Goal: Task Accomplishment & Management: Complete application form

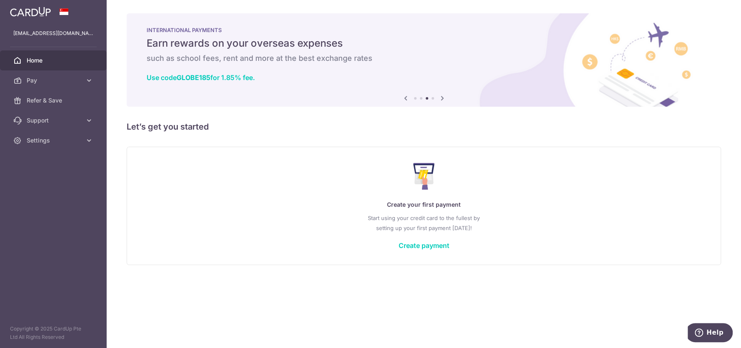
click at [18, 10] on img at bounding box center [30, 12] width 41 height 10
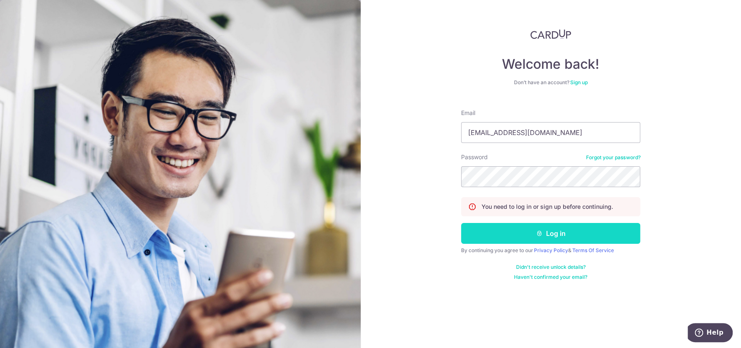
click at [562, 230] on button "Log in" at bounding box center [550, 233] width 179 height 21
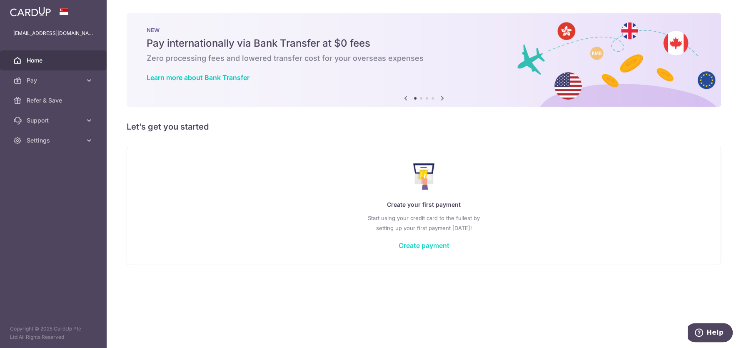
click at [427, 244] on link "Create payment" at bounding box center [424, 245] width 51 height 8
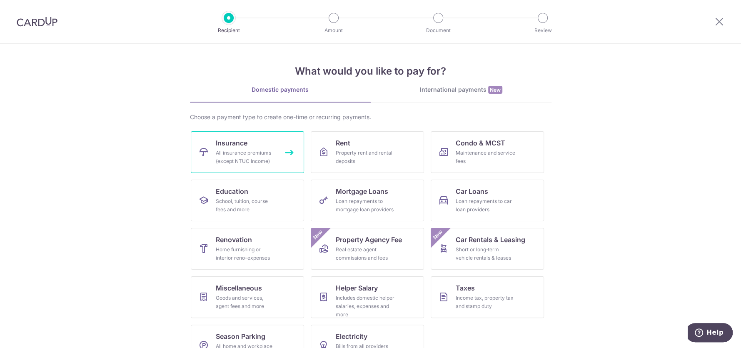
click at [245, 152] on div "All insurance premiums (except NTUC Income)" at bounding box center [246, 157] width 60 height 17
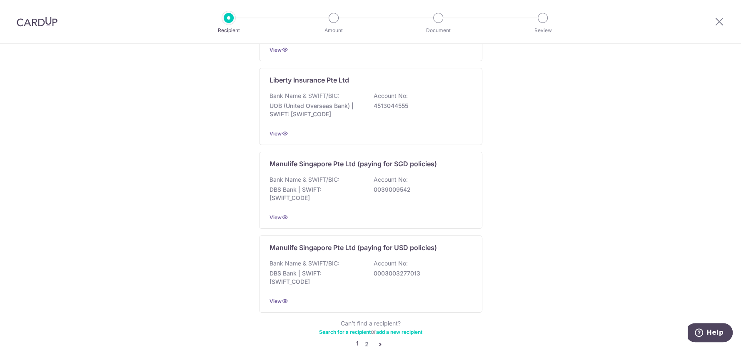
scroll to position [788, 0]
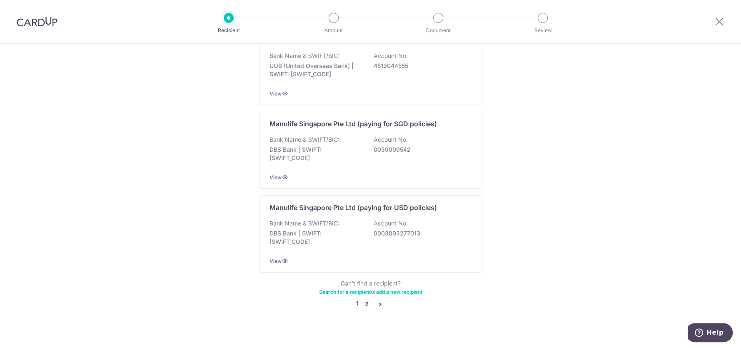
click at [367, 299] on link "2" at bounding box center [367, 304] width 10 height 10
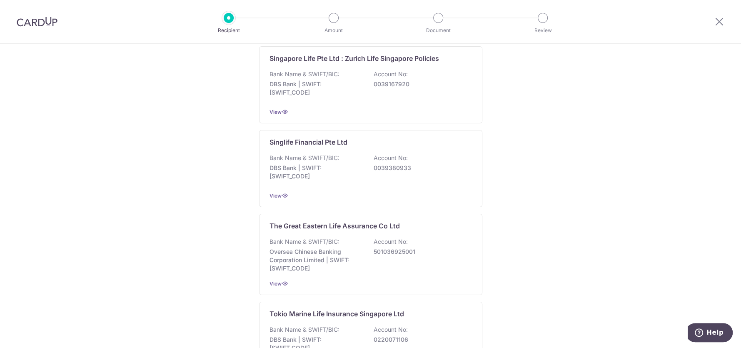
scroll to position [792, 0]
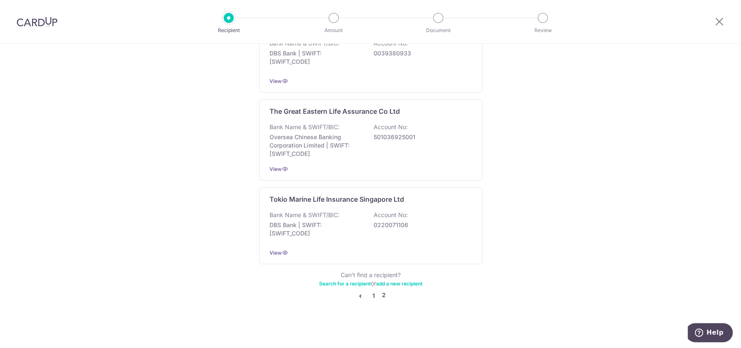
click at [372, 295] on link "1" at bounding box center [374, 296] width 10 height 10
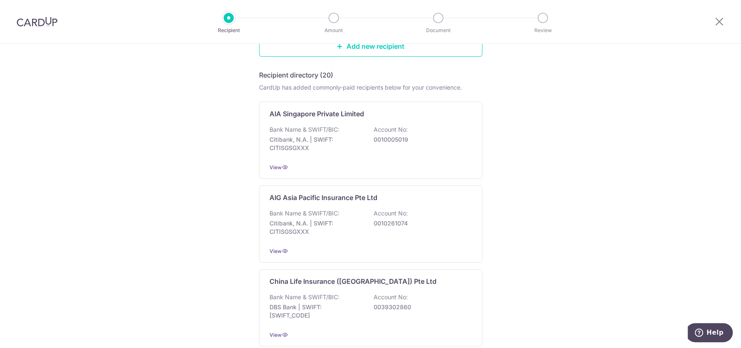
scroll to position [125, 0]
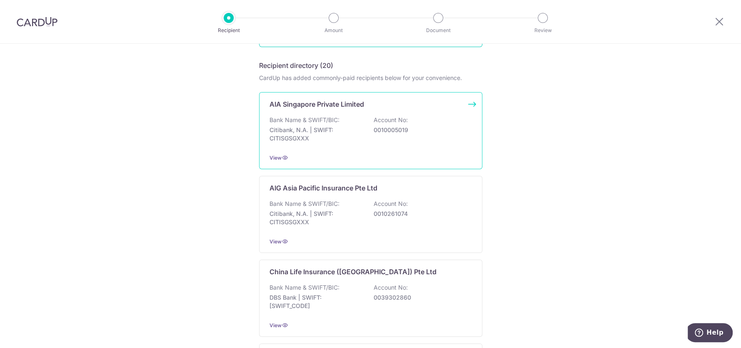
click at [381, 129] on p "0010005019" at bounding box center [420, 130] width 93 height 8
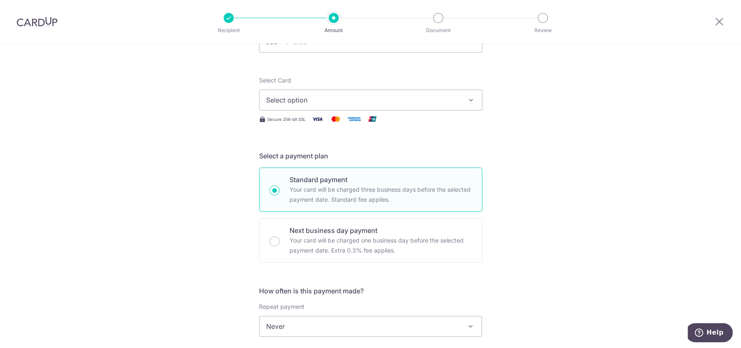
scroll to position [83, 0]
click at [289, 98] on span "Select option" at bounding box center [363, 98] width 194 height 10
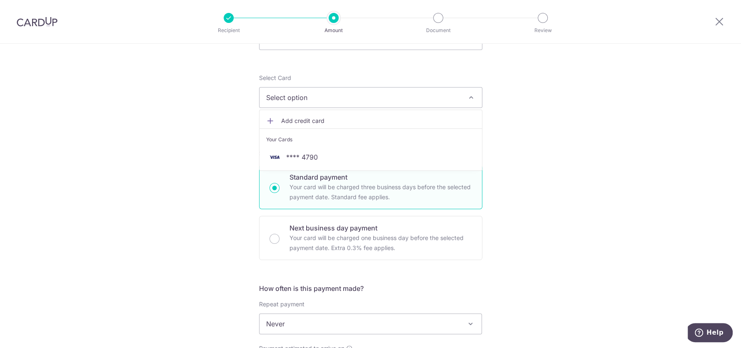
click at [204, 115] on div "Tell us more about your payment Enter payment amount SGD Select Card Select opt…" at bounding box center [370, 338] width 741 height 754
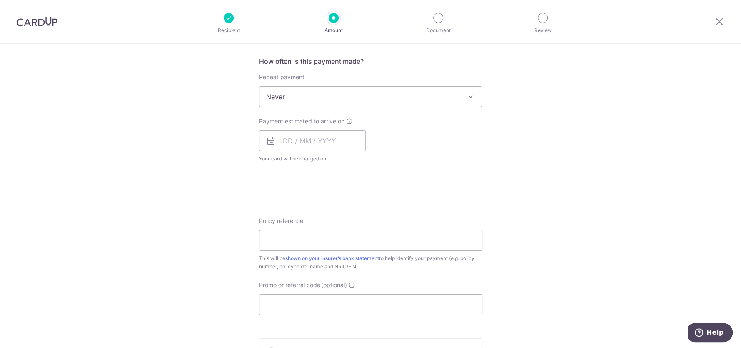
scroll to position [292, 0]
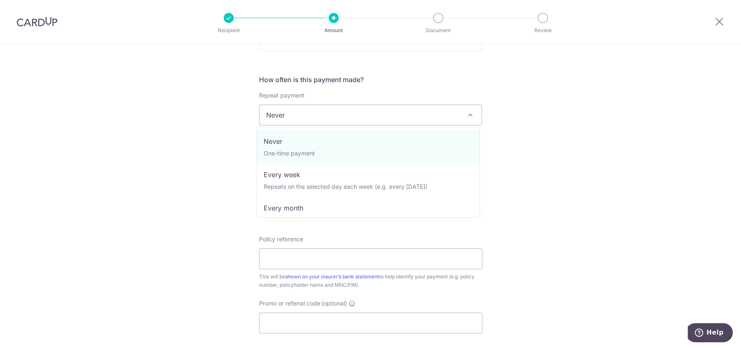
click at [288, 115] on span "Never" at bounding box center [371, 115] width 223 height 20
select select "3"
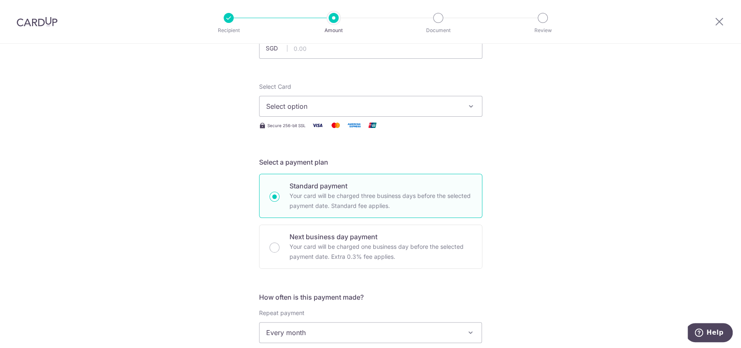
scroll to position [0, 0]
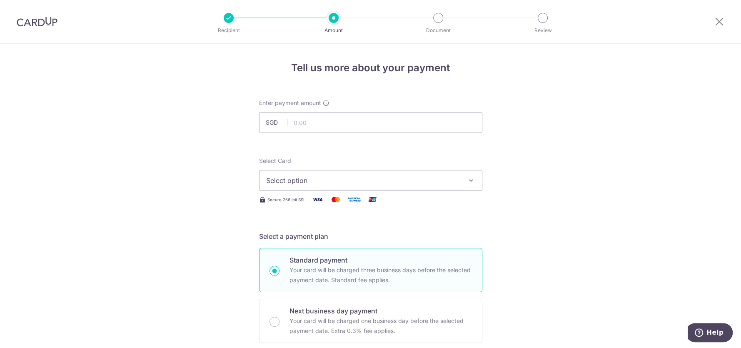
drag, startPoint x: 44, startPoint y: 21, endPoint x: 411, endPoint y: 30, distance: 367.3
click at [44, 21] on img at bounding box center [37, 22] width 41 height 10
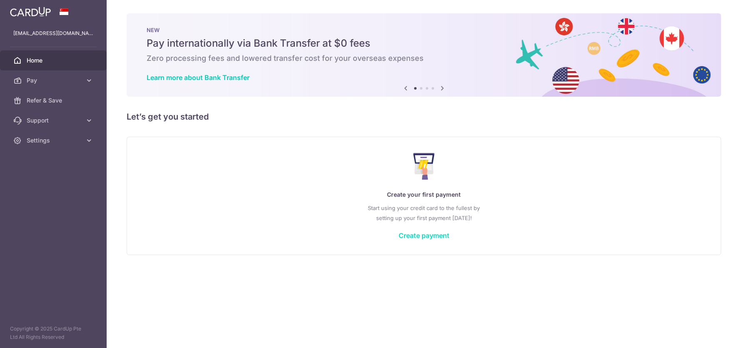
click at [428, 239] on link "Create payment" at bounding box center [424, 235] width 51 height 8
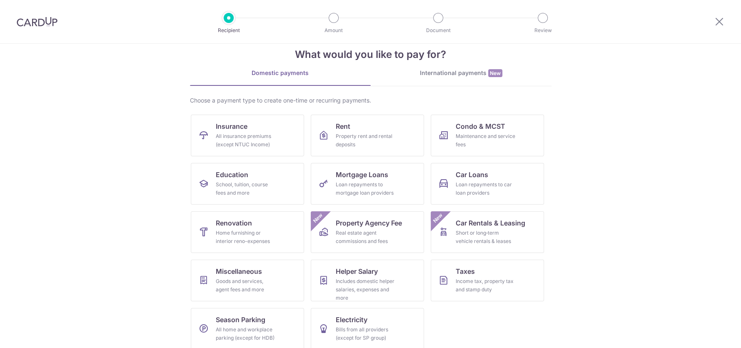
scroll to position [25, 0]
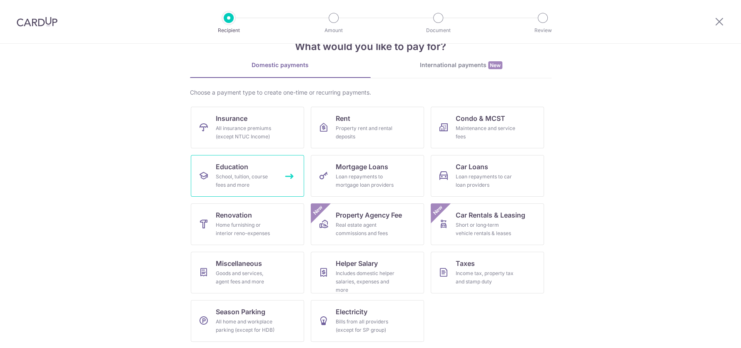
click at [232, 177] on div "School, tuition, course fees and more" at bounding box center [246, 181] width 60 height 17
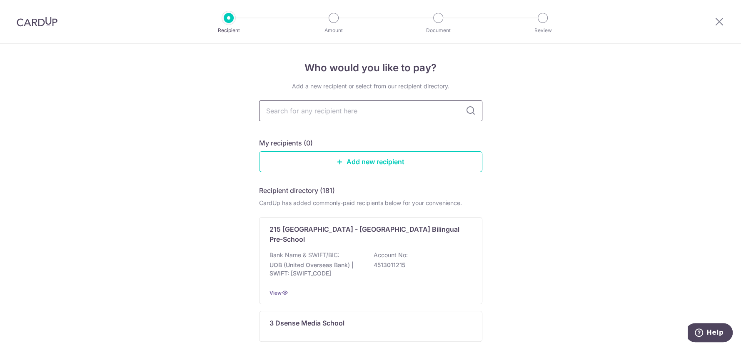
click at [346, 112] on input "text" at bounding box center [370, 110] width 223 height 21
click at [382, 163] on link "Add new recipient" at bounding box center [370, 161] width 223 height 21
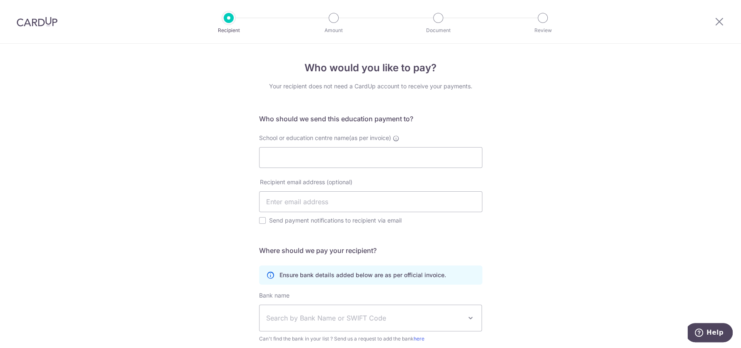
click at [209, 188] on div "Who would you like to pay? Your recipient does not need a CardUp account to rec…" at bounding box center [370, 249] width 741 height 410
click at [293, 158] on input "School or education centre name(as per invoice)" at bounding box center [370, 157] width 223 height 21
click at [143, 180] on div "Who would you like to pay? Your recipient does not need a CardUp account to rec…" at bounding box center [370, 249] width 741 height 410
click at [270, 162] on input "School or education centre name(as per invoice)" at bounding box center [370, 157] width 223 height 21
type input "E-bridge"
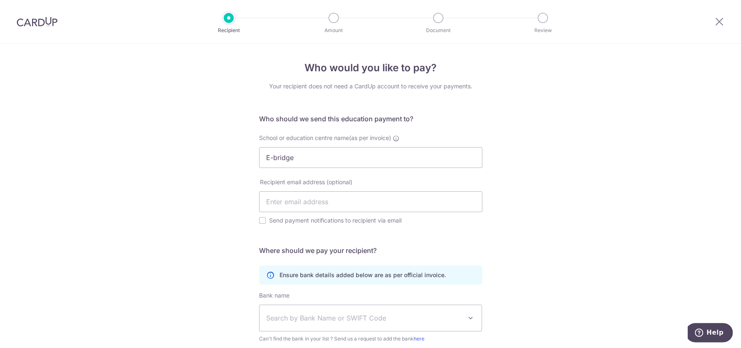
click at [592, 189] on div "Who would you like to pay? Your recipient does not need a CardUp account to rec…" at bounding box center [370, 249] width 741 height 410
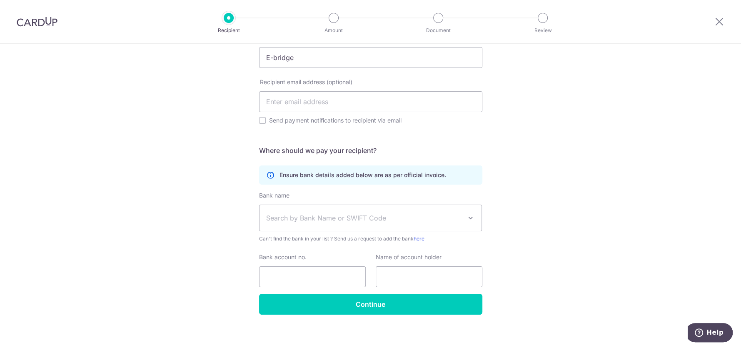
scroll to position [105, 0]
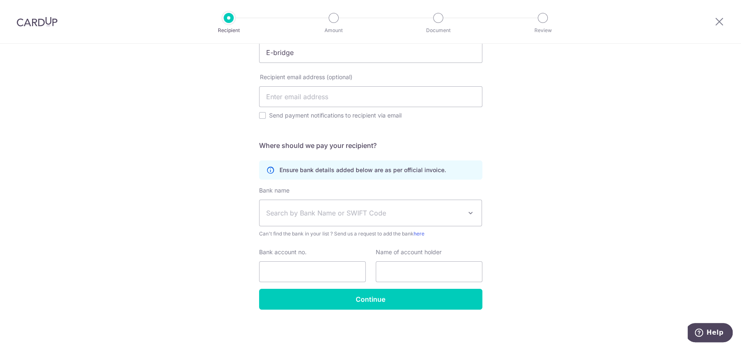
click at [468, 215] on span at bounding box center [471, 213] width 10 height 10
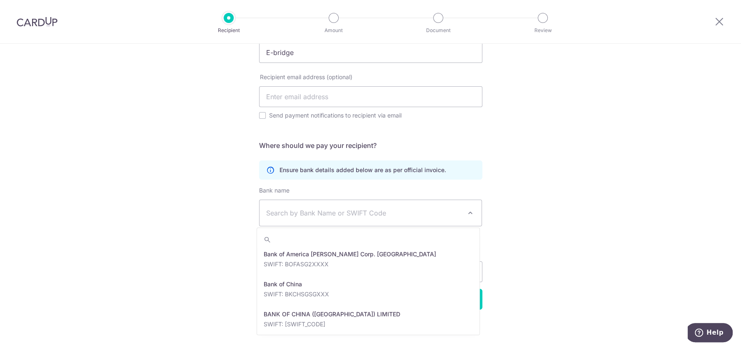
scroll to position [125, 0]
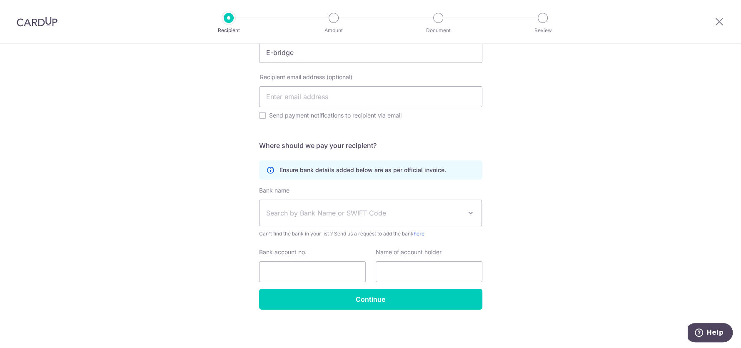
click at [547, 185] on div "Who would you like to pay? Your recipient does not need a CardUp account to rec…" at bounding box center [370, 144] width 741 height 410
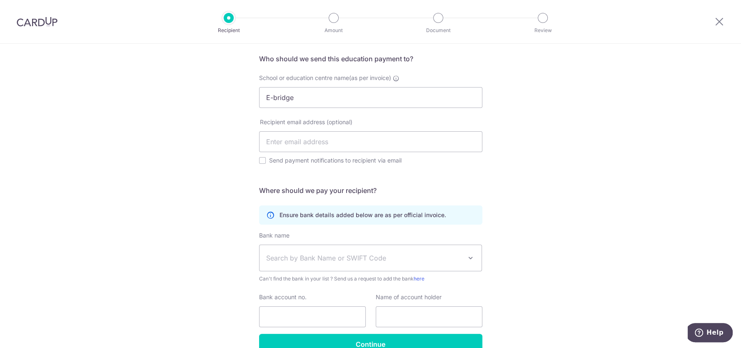
scroll to position [0, 0]
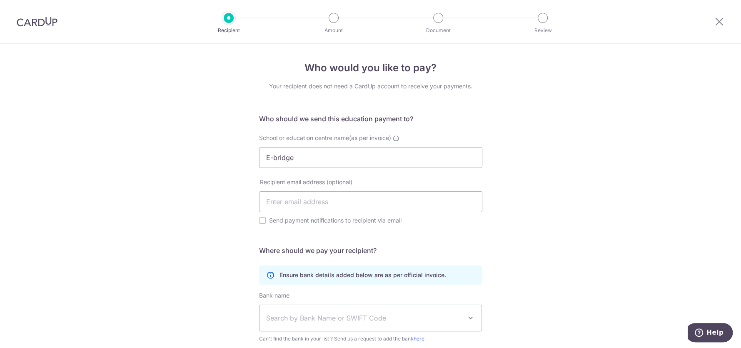
click at [44, 24] on img at bounding box center [37, 22] width 41 height 10
click at [231, 17] on div at bounding box center [229, 18] width 10 height 10
click at [28, 24] on img at bounding box center [37, 22] width 41 height 10
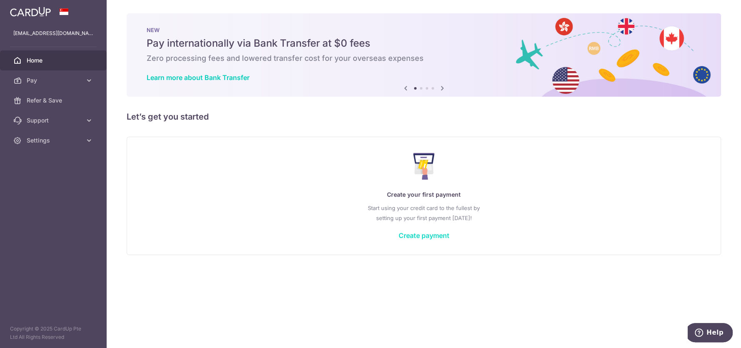
click at [422, 236] on link "Create payment" at bounding box center [424, 235] width 51 height 8
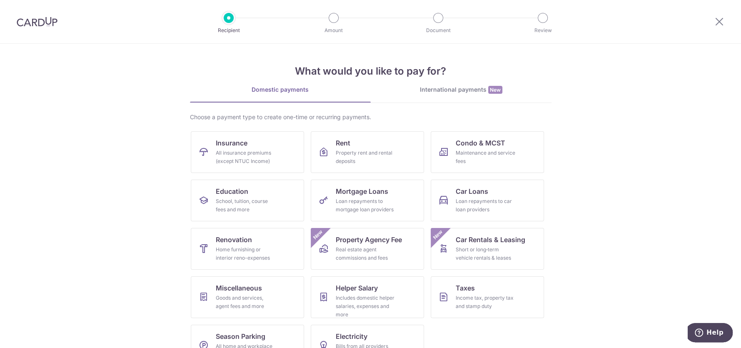
scroll to position [25, 0]
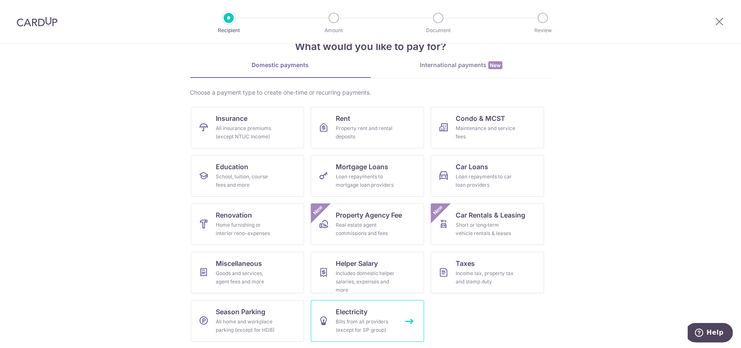
click at [368, 314] on link "Electricity Bills from all providers (except for SP group)" at bounding box center [367, 321] width 113 height 42
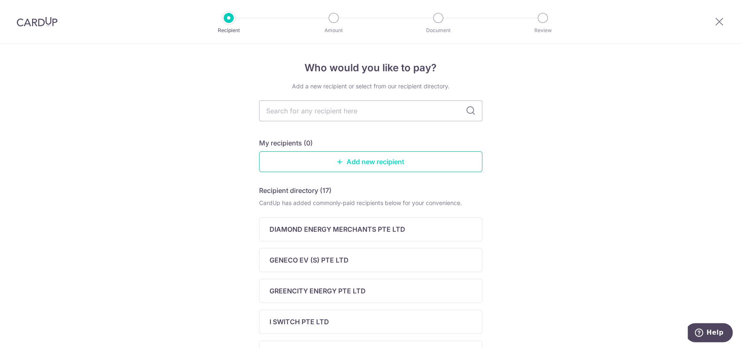
click at [388, 161] on link "Add new recipient" at bounding box center [370, 161] width 223 height 21
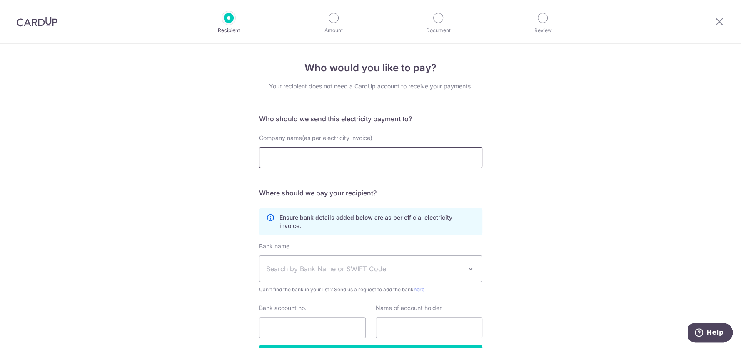
click at [441, 154] on input "Company name(as per electricity invoice)" at bounding box center [370, 157] width 223 height 21
click at [575, 151] on div "Who would you like to pay? Your recipient does not need a CardUp account to rec…" at bounding box center [370, 224] width 741 height 361
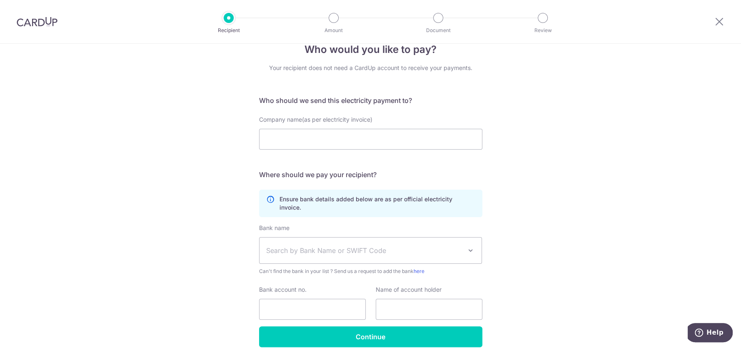
scroll to position [48, 0]
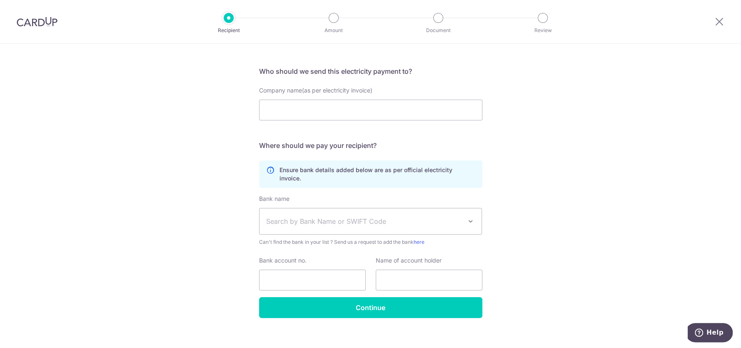
click at [42, 19] on img at bounding box center [37, 22] width 41 height 10
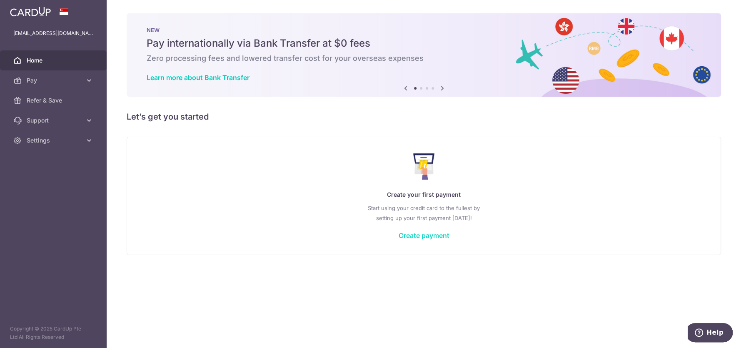
click at [432, 239] on link "Create payment" at bounding box center [424, 235] width 51 height 8
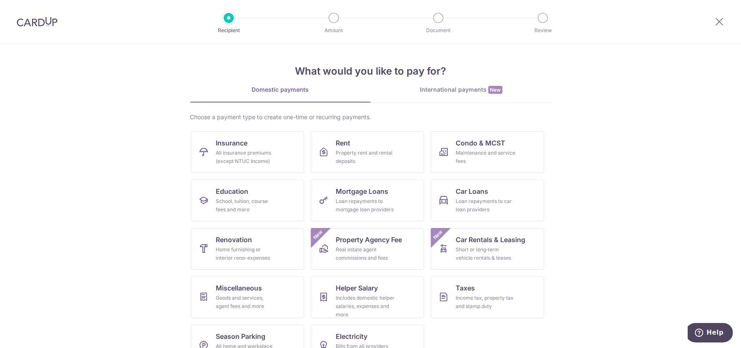
click at [446, 90] on div "International payments New" at bounding box center [461, 89] width 181 height 9
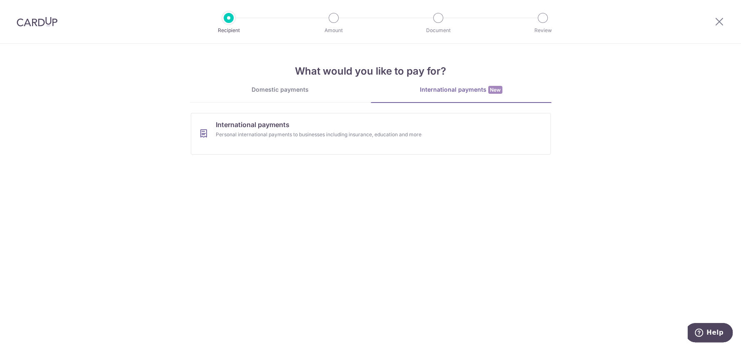
click at [295, 95] on link "Domestic payments" at bounding box center [280, 93] width 181 height 17
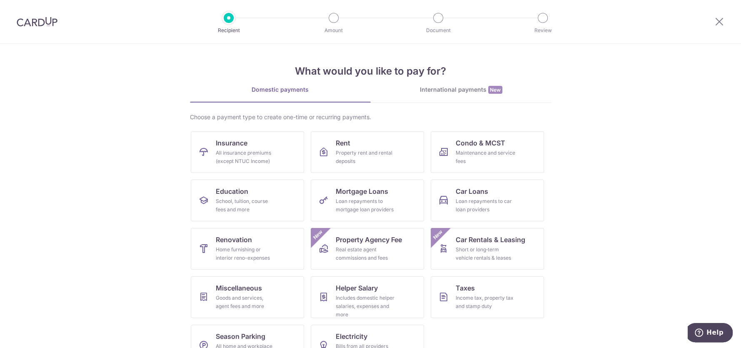
click at [46, 23] on img at bounding box center [37, 22] width 41 height 10
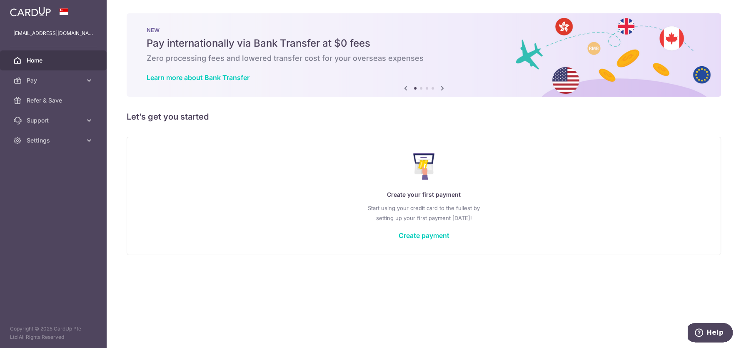
click at [443, 87] on icon at bounding box center [443, 88] width 10 height 10
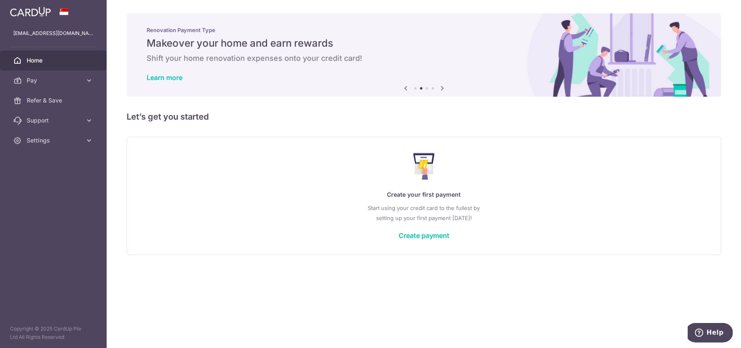
click at [443, 87] on icon at bounding box center [443, 88] width 10 height 10
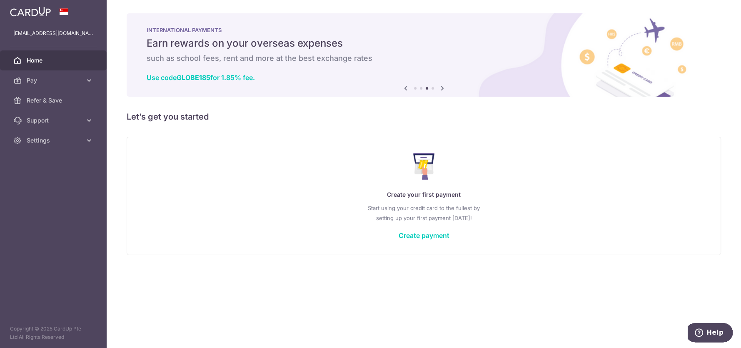
click at [404, 85] on icon at bounding box center [406, 88] width 10 height 10
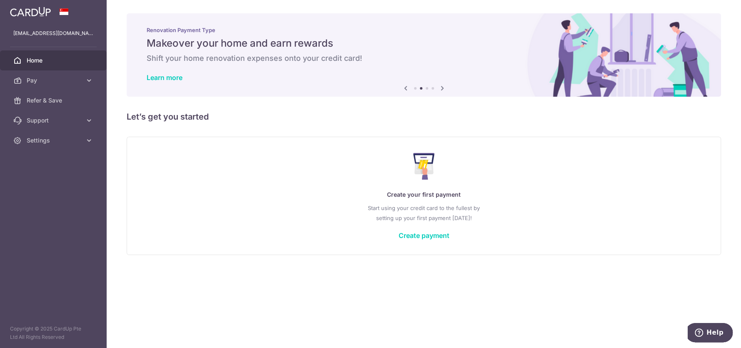
click at [441, 85] on icon at bounding box center [443, 88] width 10 height 10
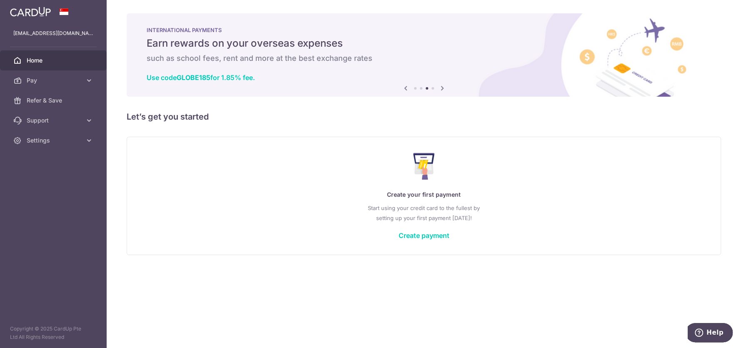
click at [442, 88] on icon at bounding box center [443, 88] width 10 height 10
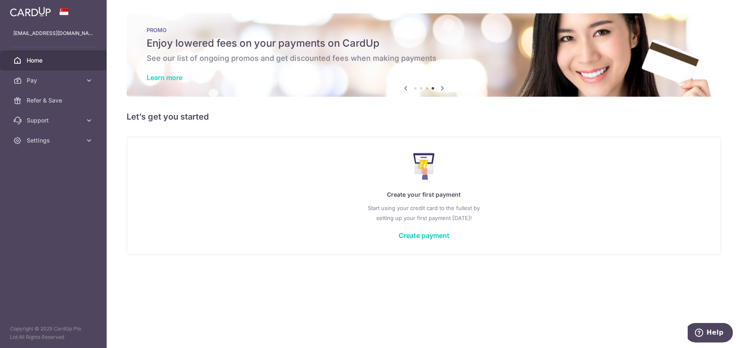
click at [182, 79] on link "Learn more" at bounding box center [165, 77] width 36 height 8
click at [63, 103] on span "Refer & Save" at bounding box center [54, 100] width 55 height 8
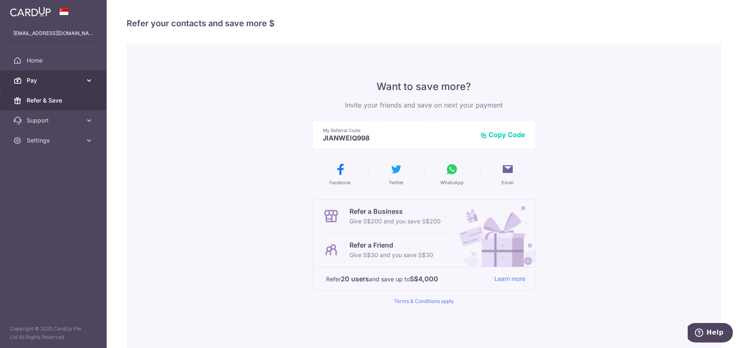
click at [60, 80] on span "Pay" at bounding box center [54, 80] width 55 height 8
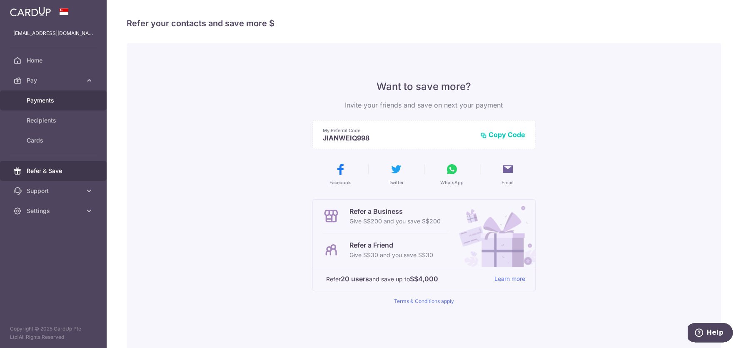
click at [52, 100] on span "Payments" at bounding box center [54, 100] width 55 height 8
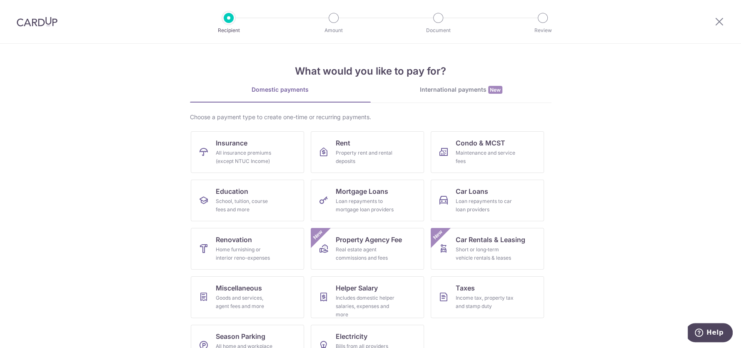
click at [38, 21] on img at bounding box center [37, 22] width 41 height 10
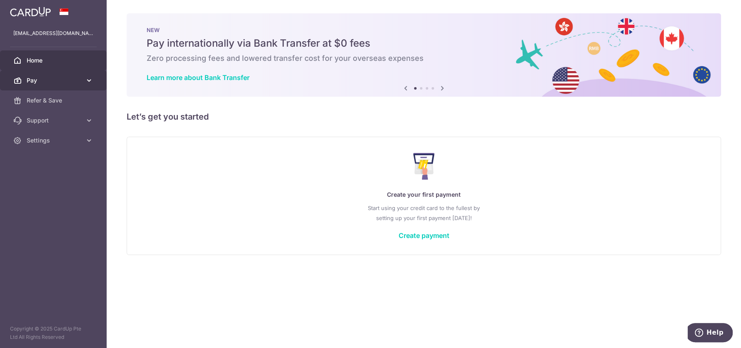
click at [89, 78] on icon at bounding box center [89, 80] width 8 height 8
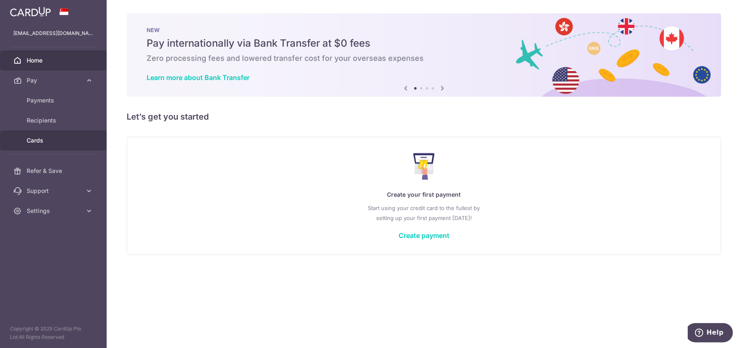
click at [70, 137] on span "Cards" at bounding box center [54, 140] width 55 height 8
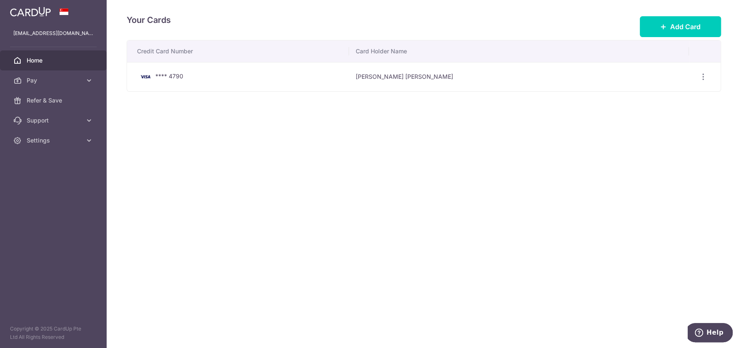
click at [79, 61] on span "Home" at bounding box center [54, 60] width 55 height 8
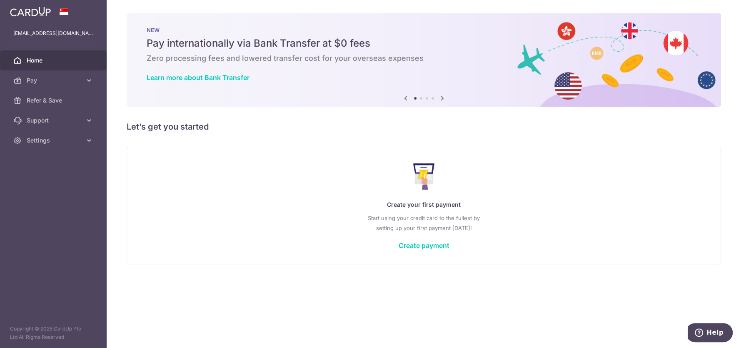
click at [441, 99] on icon at bounding box center [443, 98] width 10 height 10
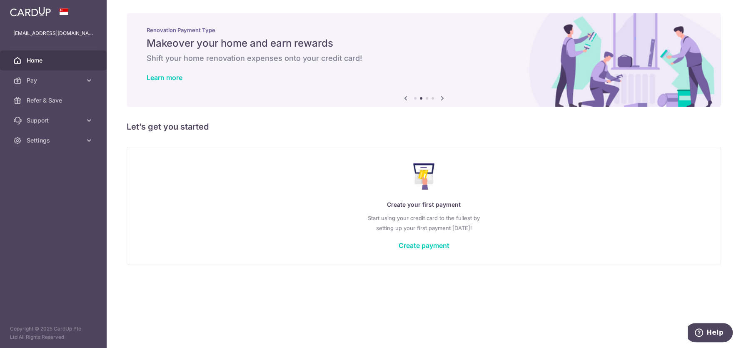
click at [441, 99] on icon at bounding box center [443, 98] width 10 height 10
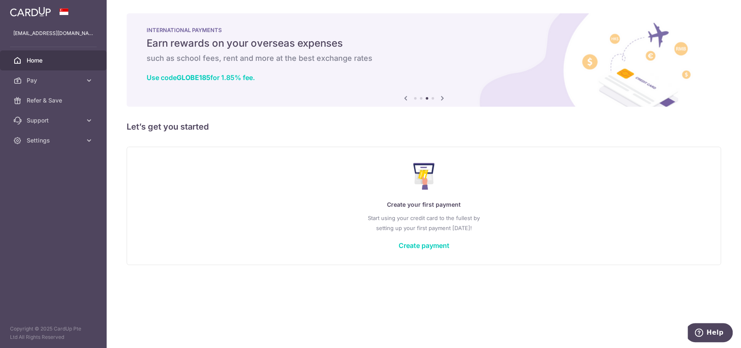
click at [441, 99] on icon at bounding box center [443, 98] width 10 height 10
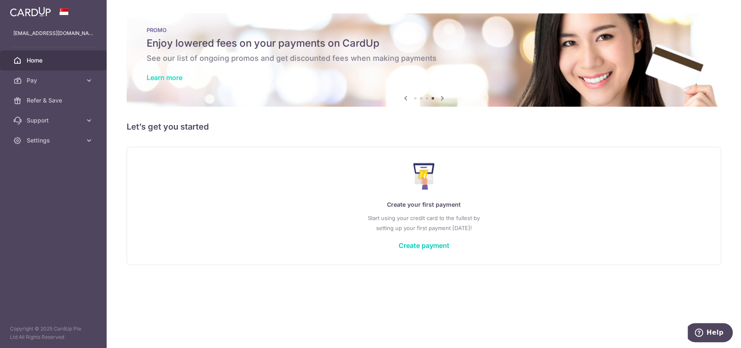
click at [169, 73] on link "Learn more" at bounding box center [165, 77] width 36 height 8
